Goal: Leave review/rating

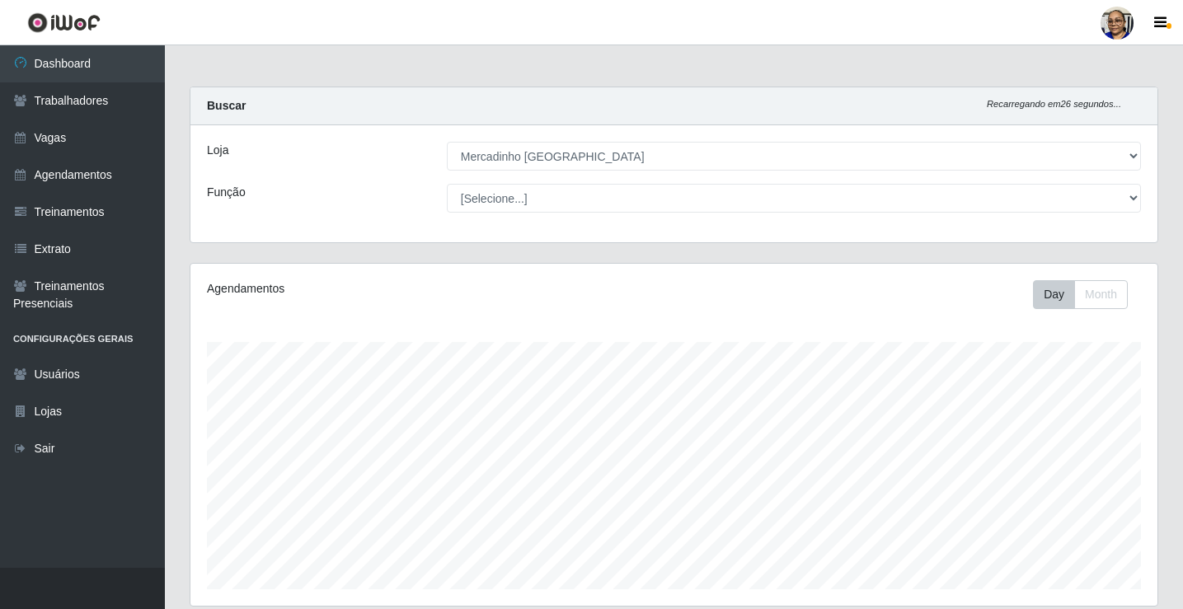
select select "345"
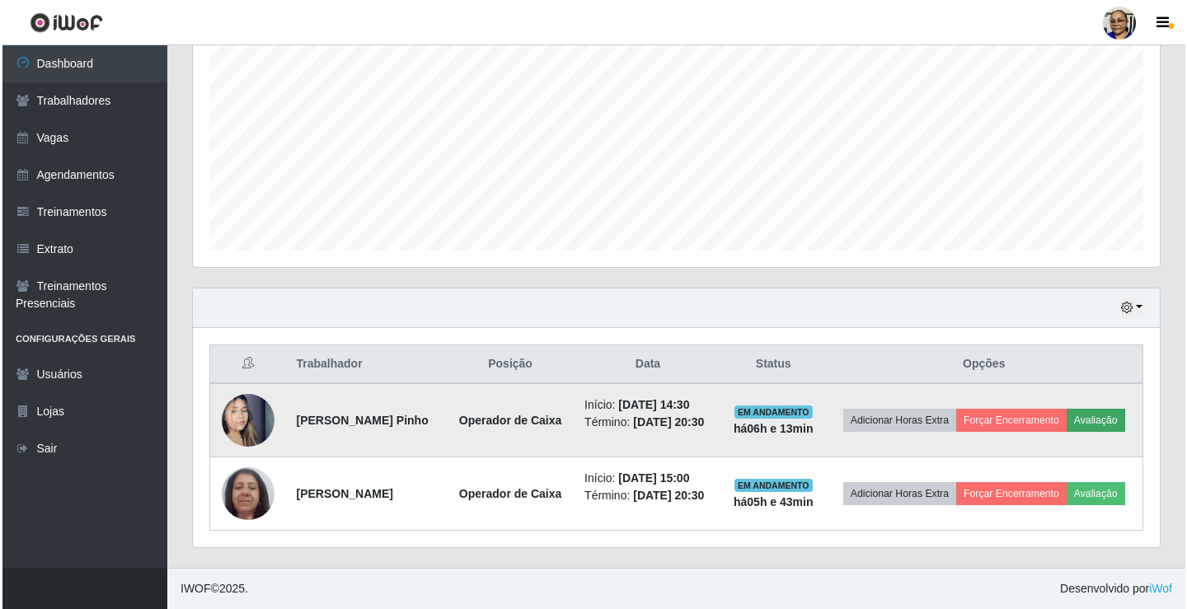
scroll to position [342, 967]
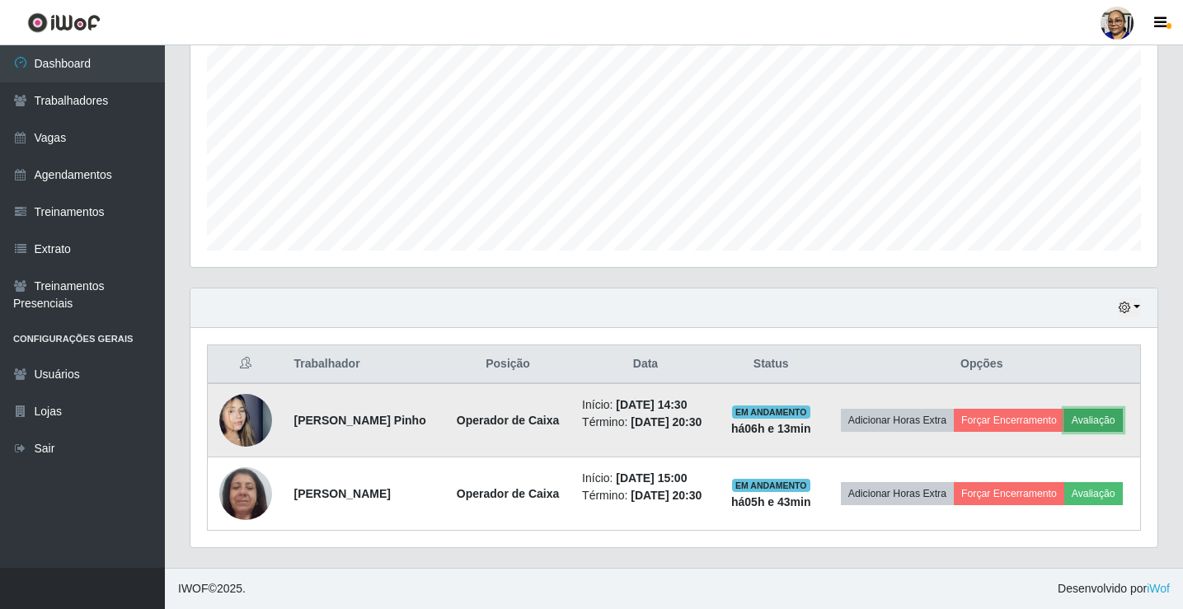
click at [1064, 409] on button "Avaliação" at bounding box center [1093, 420] width 59 height 23
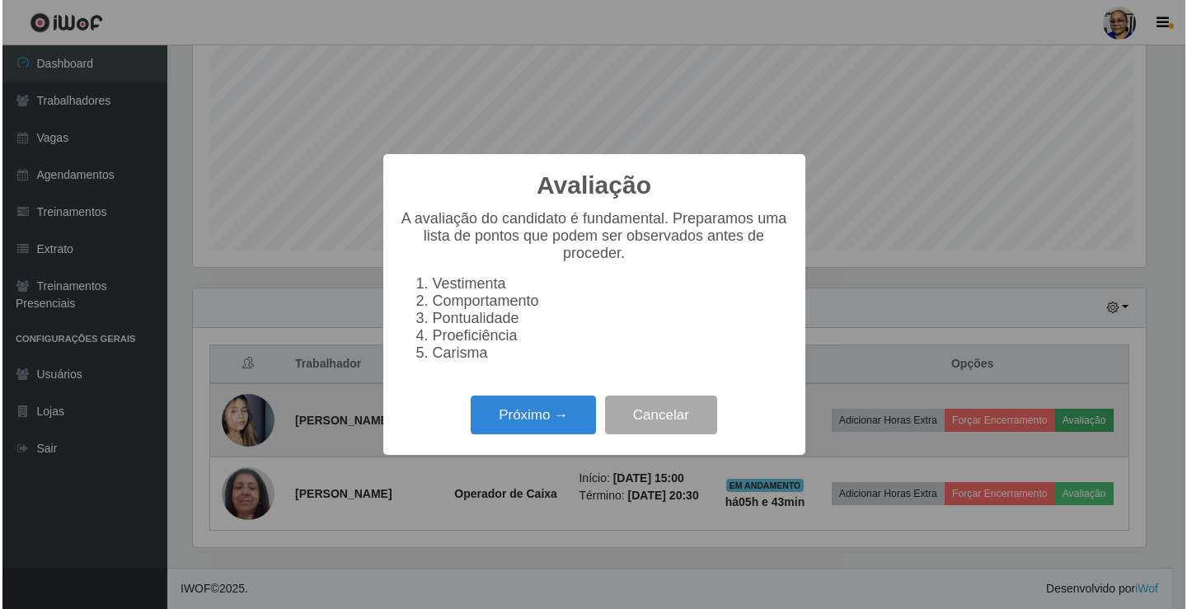
scroll to position [342, 957]
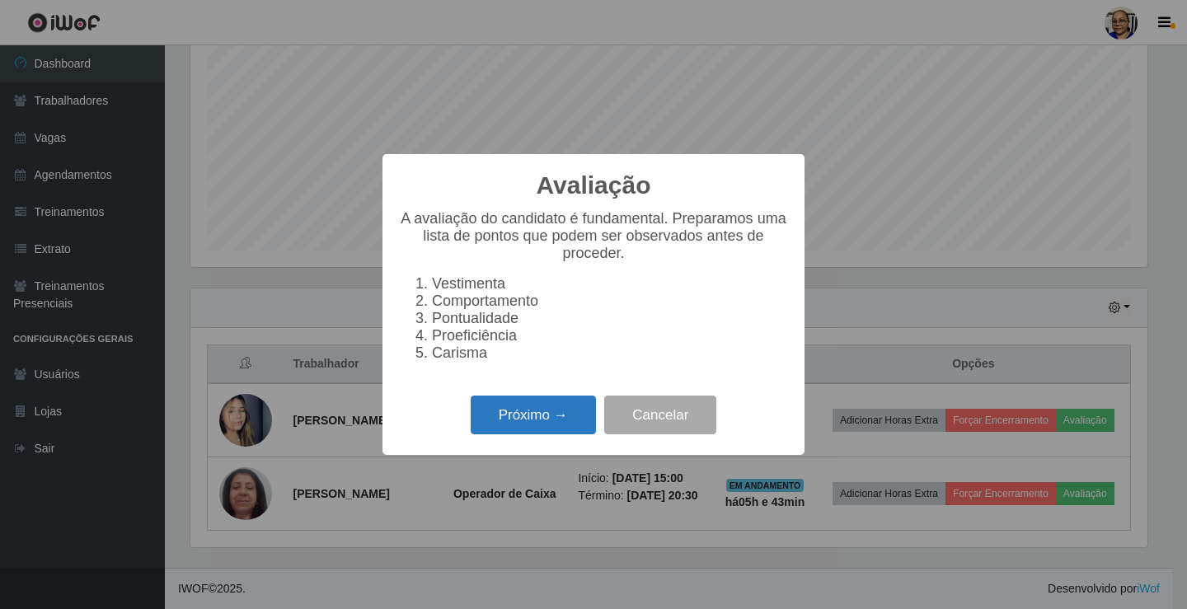
click at [555, 422] on button "Próximo →" at bounding box center [533, 415] width 125 height 39
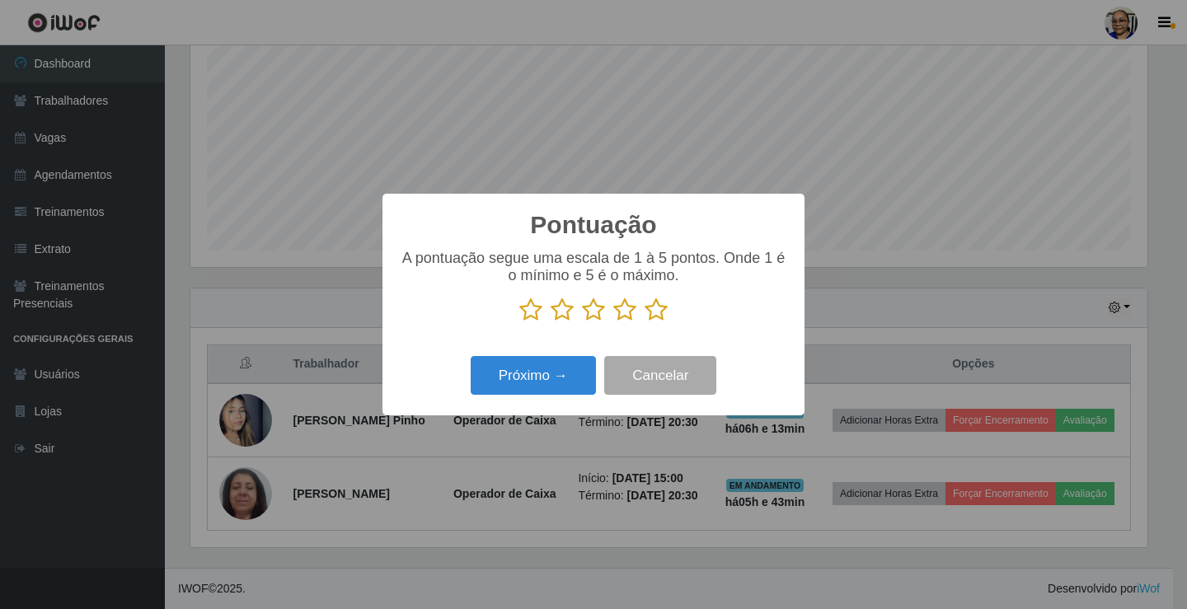
click at [659, 314] on icon at bounding box center [656, 310] width 23 height 25
click at [645, 322] on input "radio" at bounding box center [645, 322] width 0 height 0
click at [556, 384] on button "Próximo →" at bounding box center [533, 375] width 125 height 39
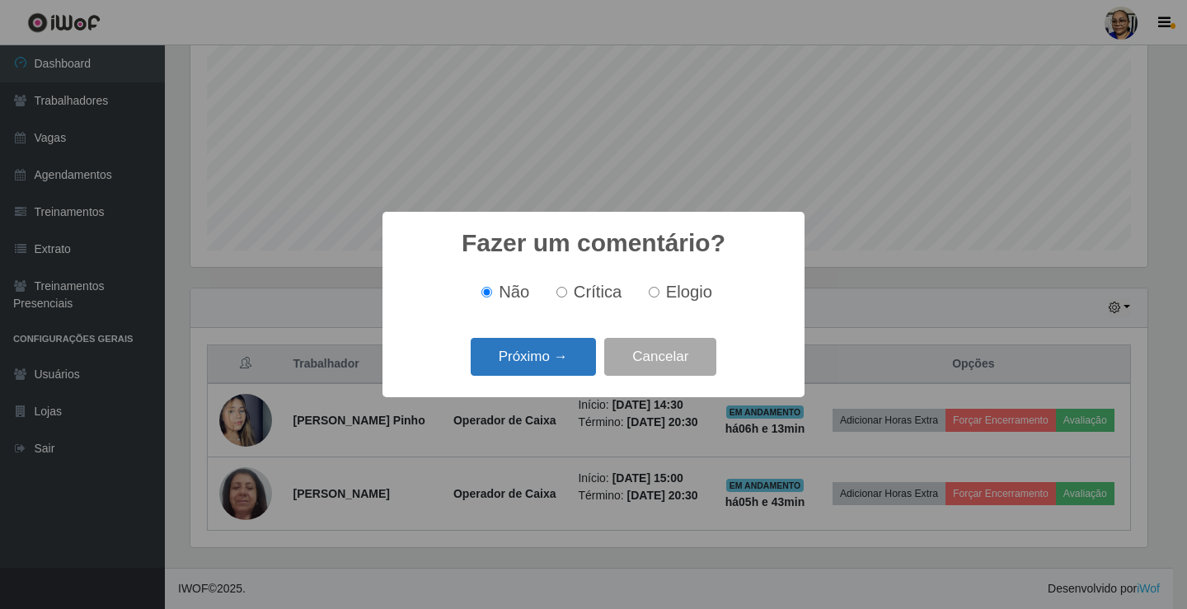
click at [572, 361] on button "Próximo →" at bounding box center [533, 357] width 125 height 39
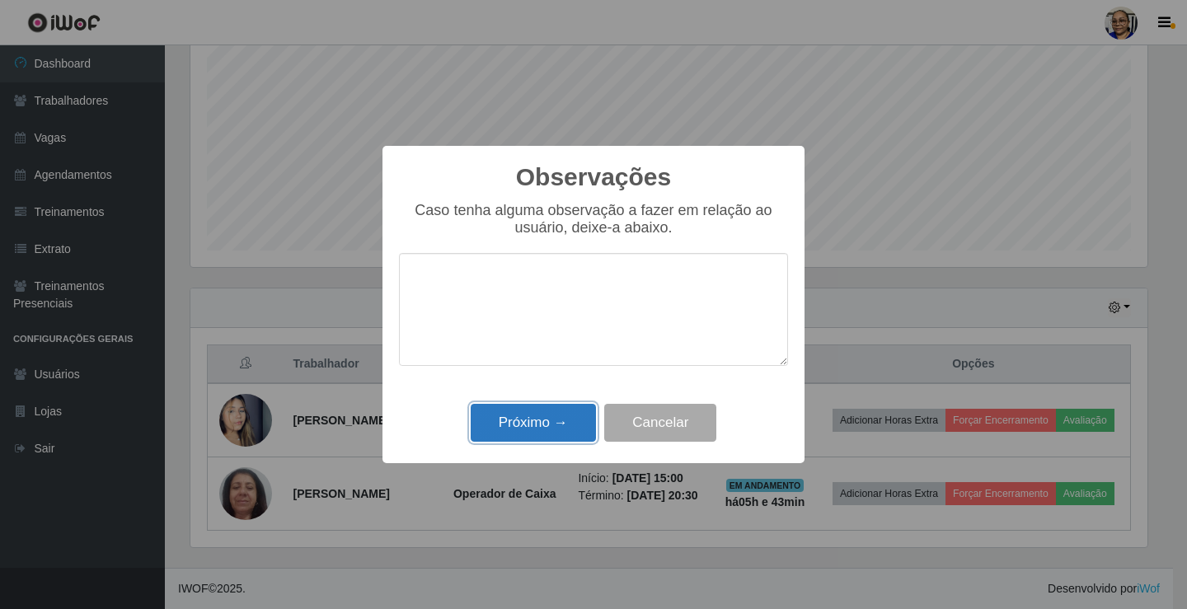
click at [575, 419] on button "Próximo →" at bounding box center [533, 423] width 125 height 39
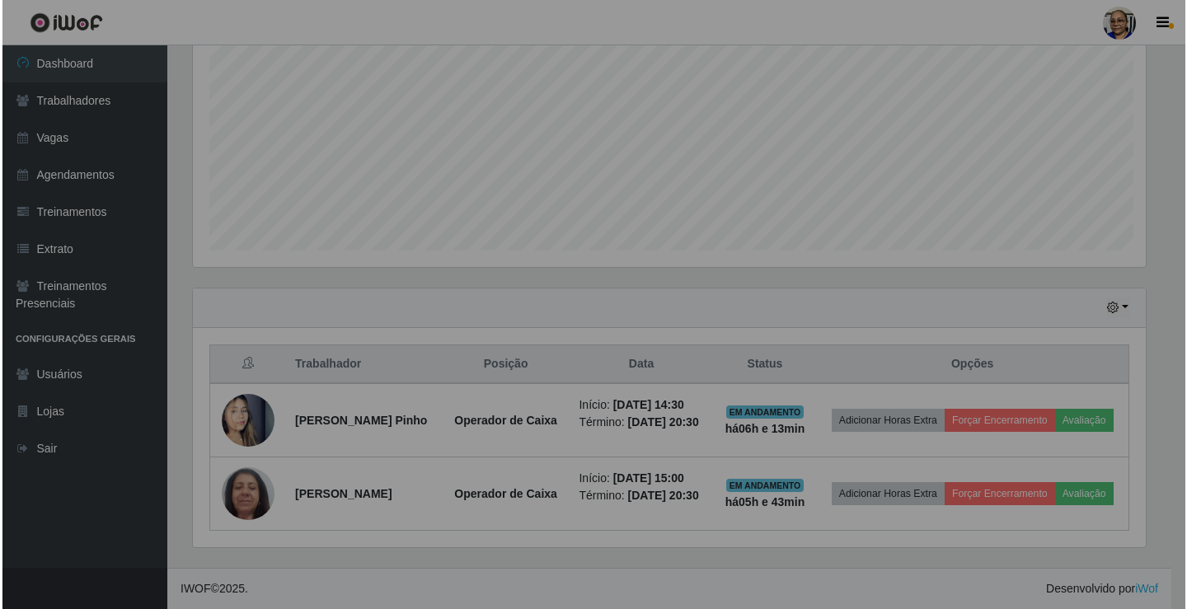
scroll to position [342, 967]
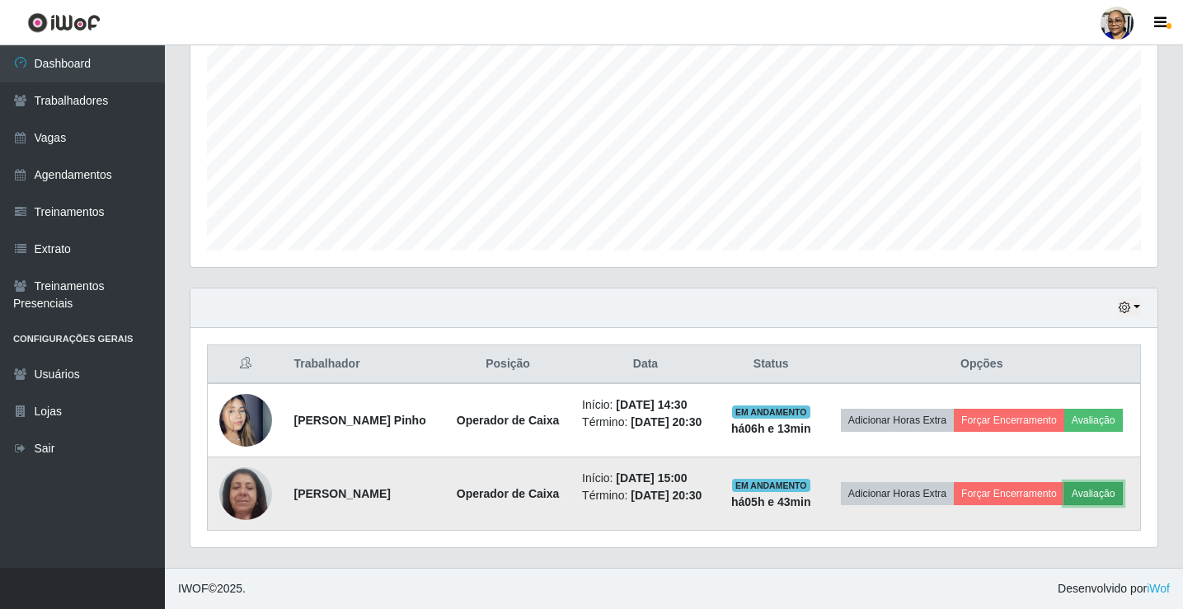
click at [1064, 488] on button "Avaliação" at bounding box center [1093, 493] width 59 height 23
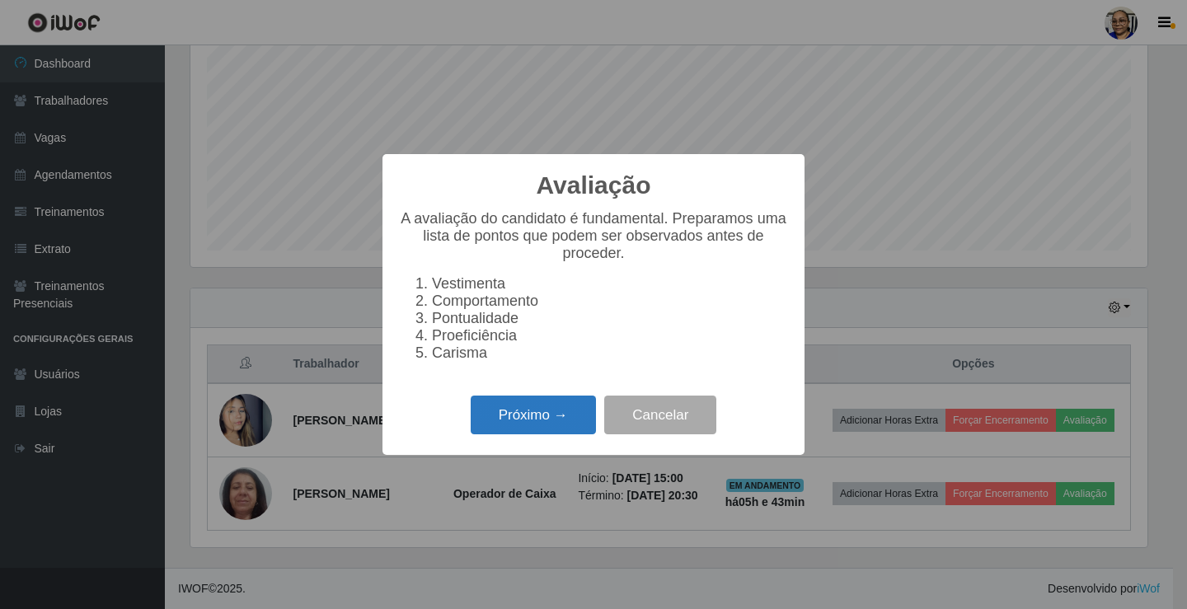
click at [582, 417] on button "Próximo →" at bounding box center [533, 415] width 125 height 39
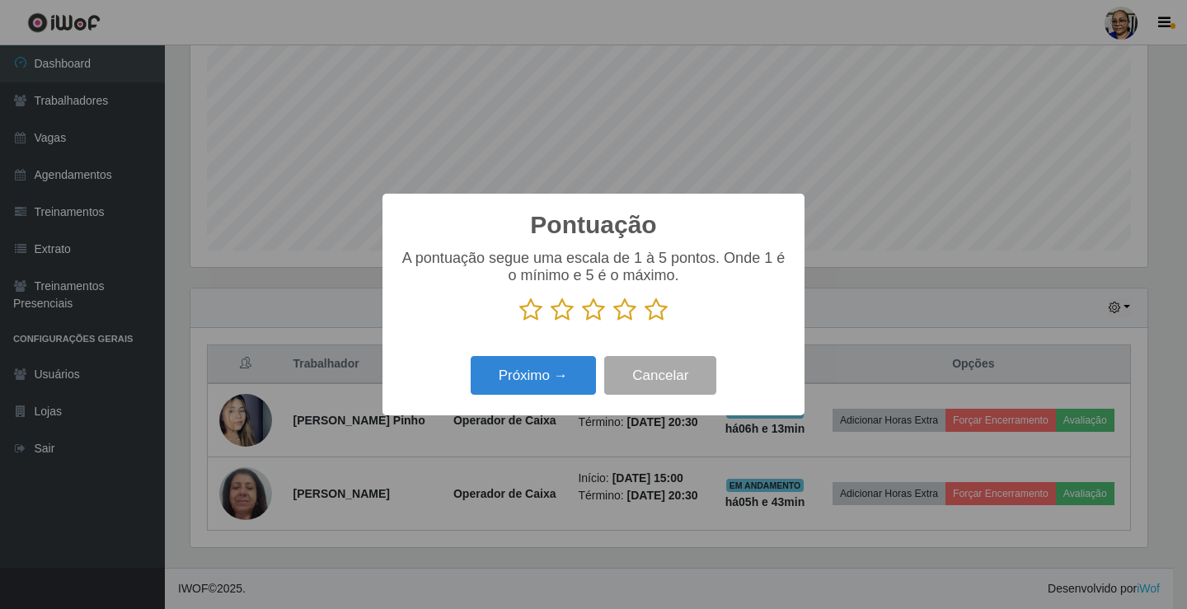
scroll to position [824011, 823396]
click at [658, 314] on icon at bounding box center [656, 310] width 23 height 25
click at [645, 322] on input "radio" at bounding box center [645, 322] width 0 height 0
click at [562, 369] on button "Próximo →" at bounding box center [533, 375] width 125 height 39
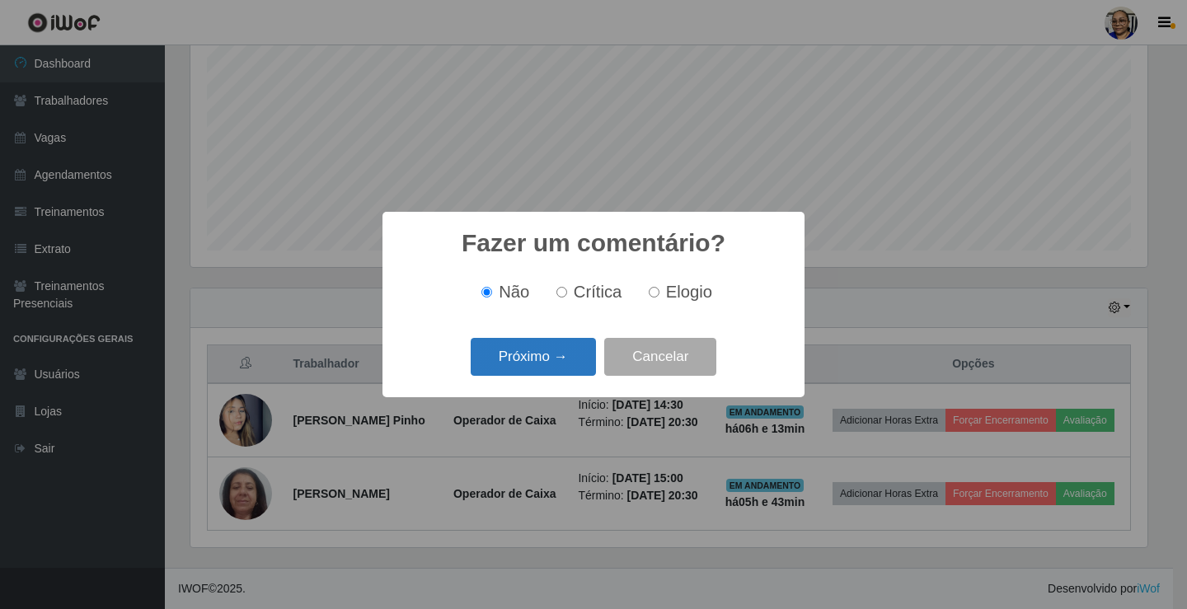
click at [563, 361] on button "Próximo →" at bounding box center [533, 357] width 125 height 39
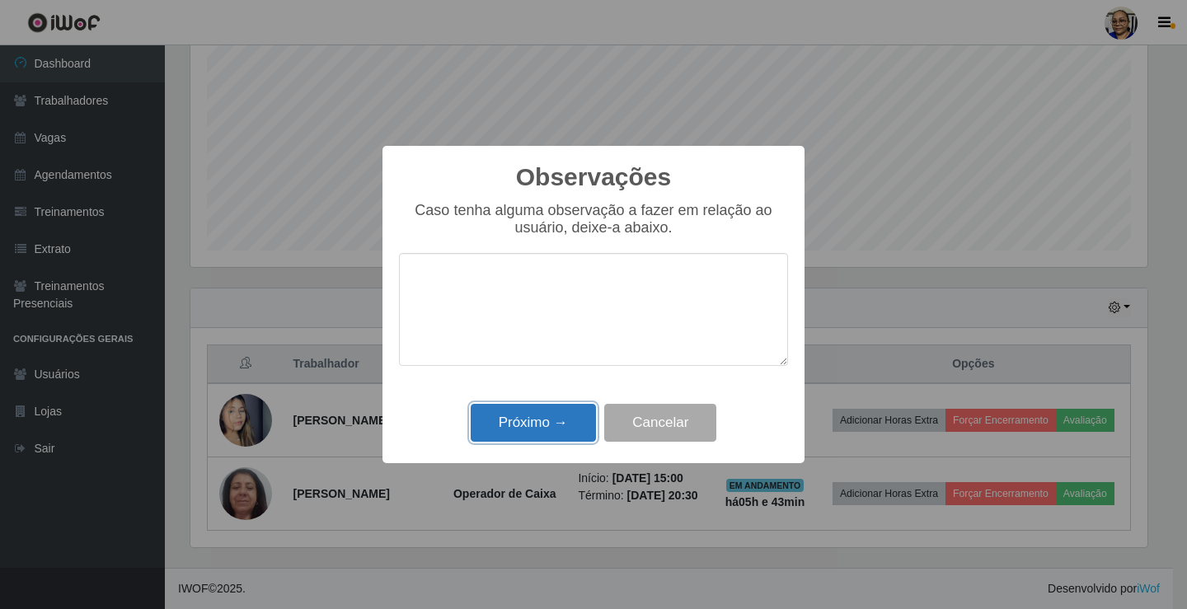
click at [567, 425] on button "Próximo →" at bounding box center [533, 423] width 125 height 39
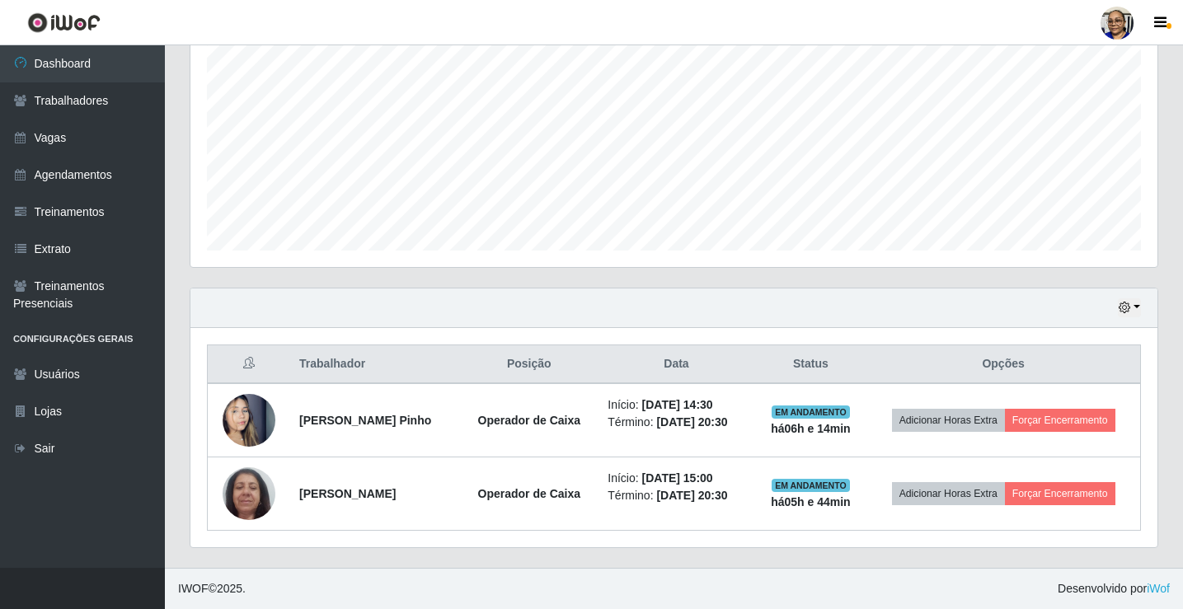
scroll to position [364, 0]
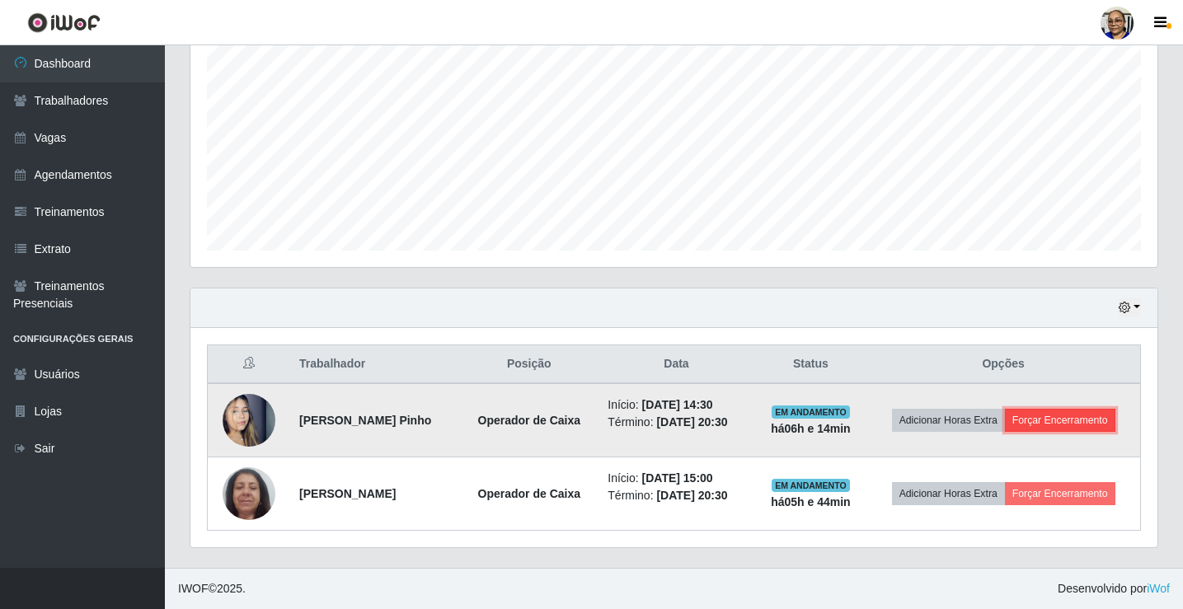
click at [1039, 419] on button "Forçar Encerramento" at bounding box center [1060, 420] width 110 height 23
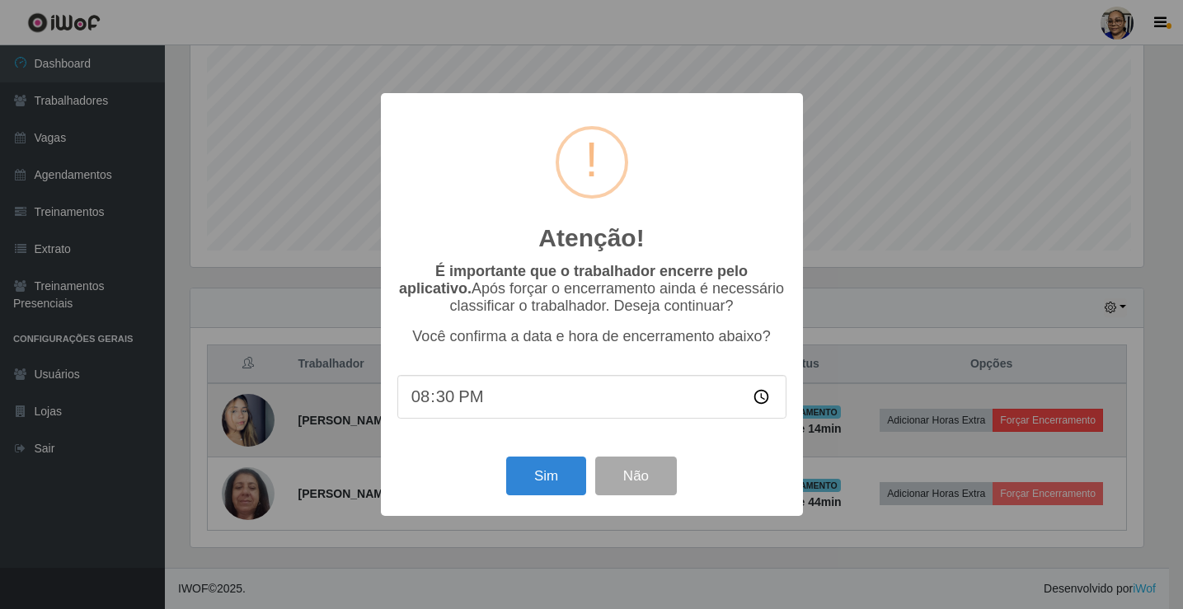
scroll to position [342, 957]
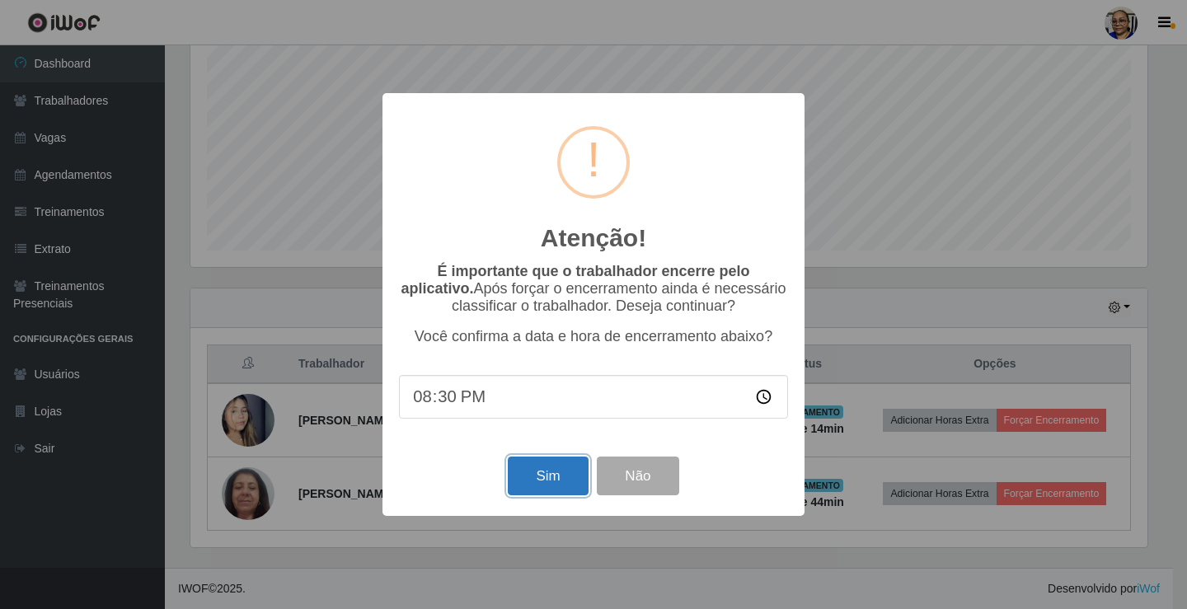
click at [556, 479] on button "Sim" at bounding box center [548, 476] width 80 height 39
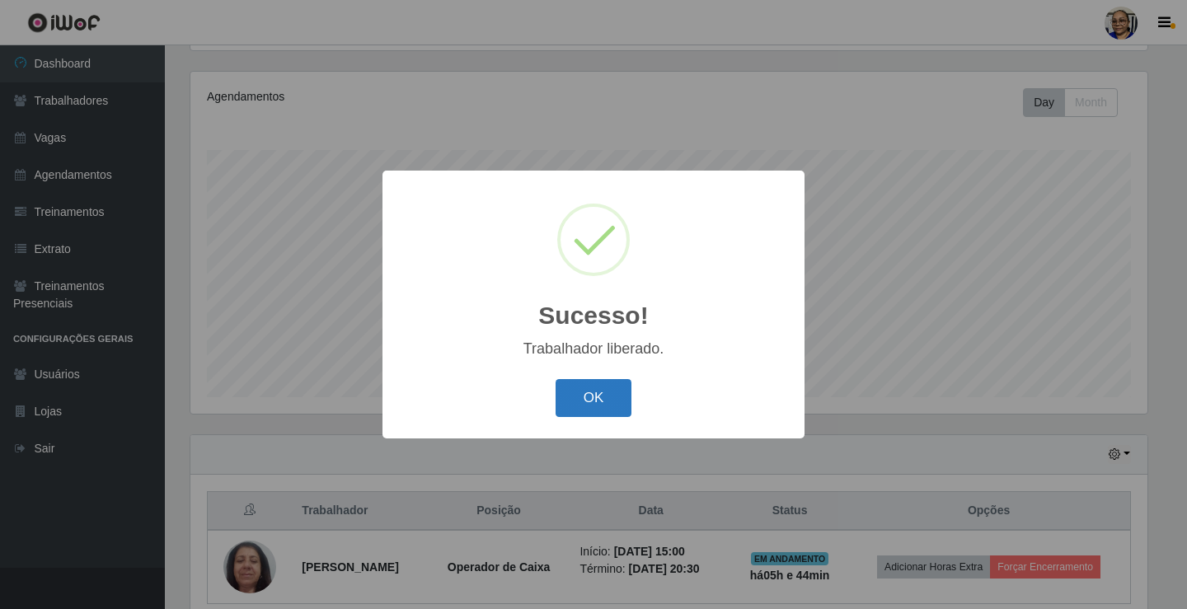
click at [589, 392] on button "OK" at bounding box center [594, 398] width 77 height 39
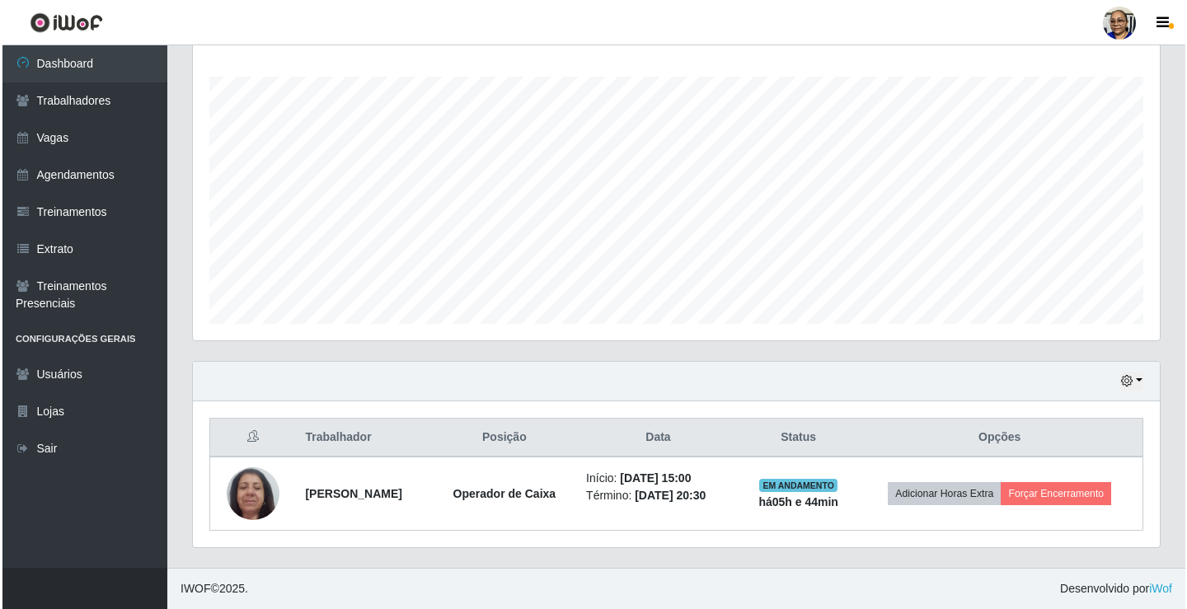
scroll to position [278, 0]
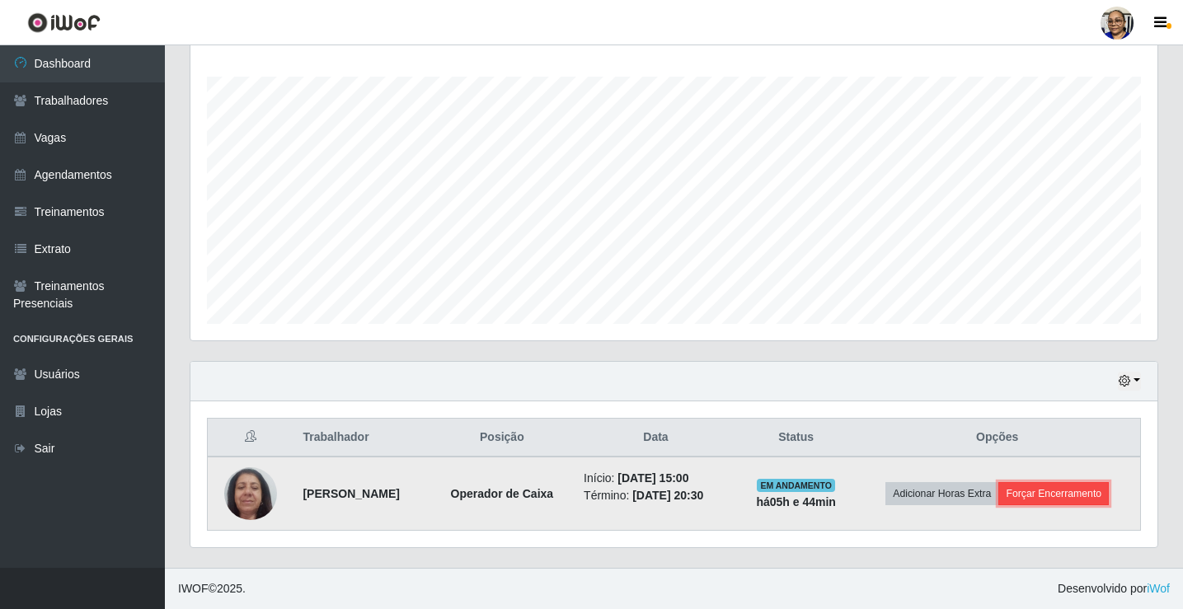
click at [1053, 500] on button "Forçar Encerramento" at bounding box center [1053, 493] width 110 height 23
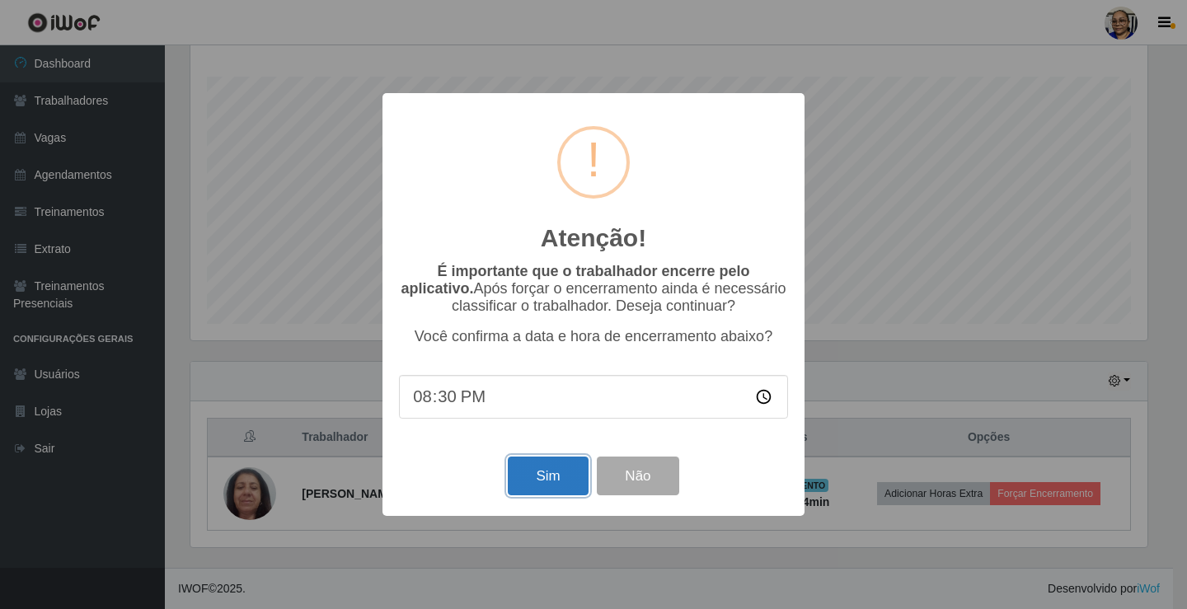
click at [555, 478] on button "Sim" at bounding box center [548, 476] width 80 height 39
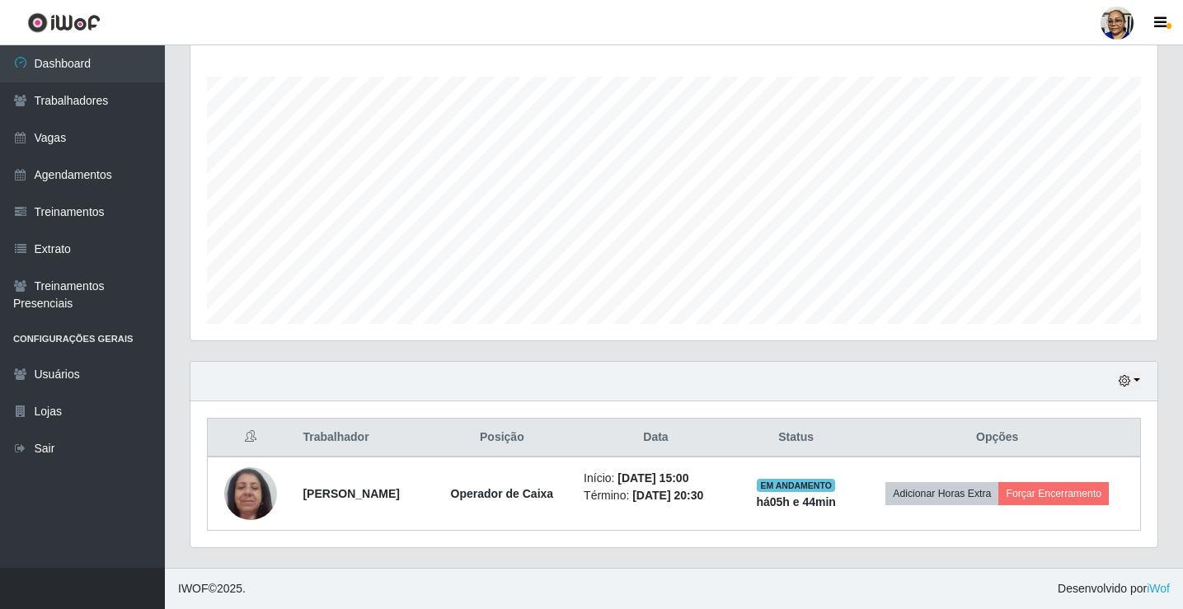
scroll to position [0, 0]
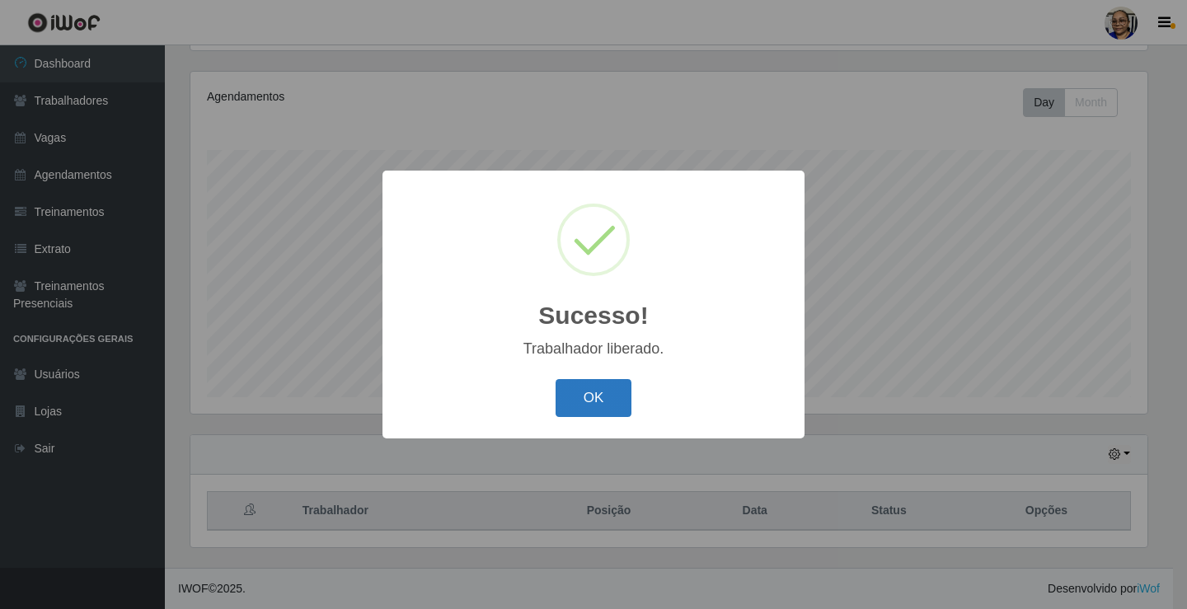
click at [604, 403] on button "OK" at bounding box center [594, 398] width 77 height 39
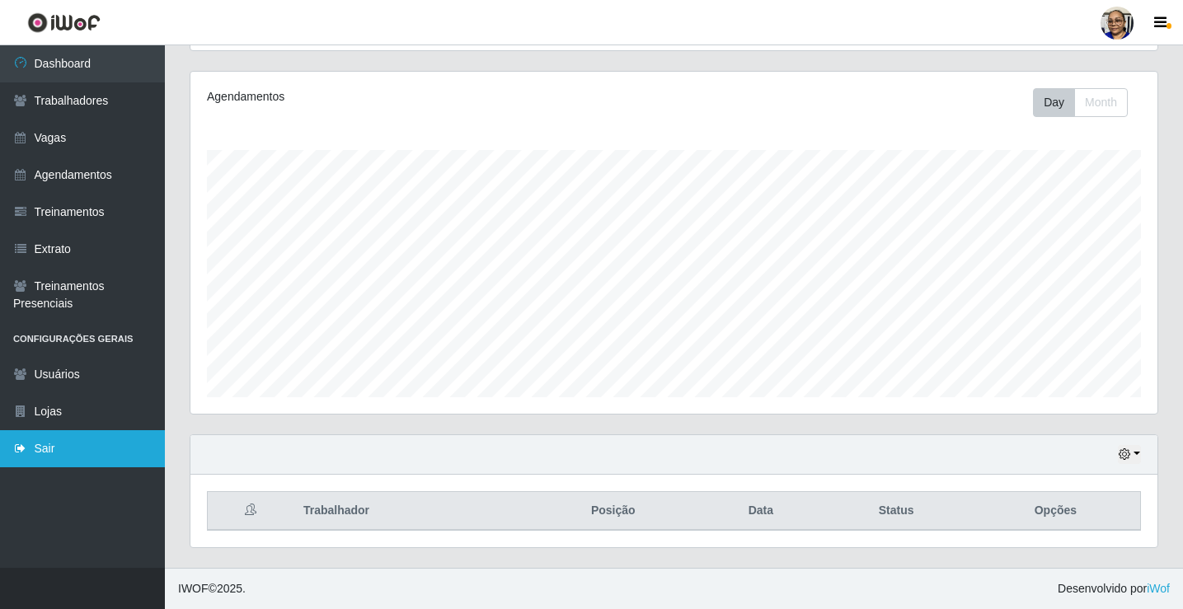
click at [38, 448] on link "Sair" at bounding box center [82, 448] width 165 height 37
